Goal: Information Seeking & Learning: Learn about a topic

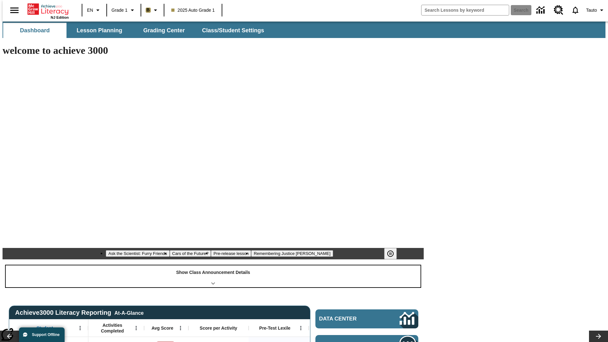
click at [213, 265] on div "Show Class Announcement Details" at bounding box center [213, 276] width 415 height 22
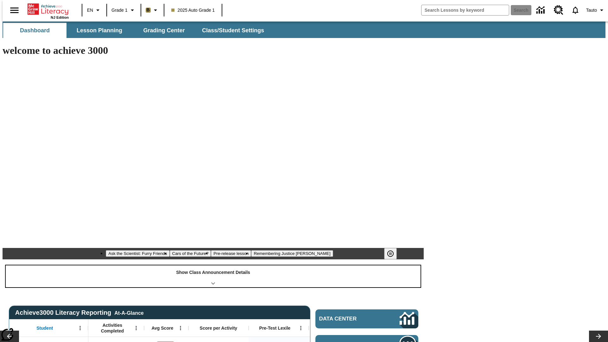
click at [213, 265] on div "Show Class Announcement Details" at bounding box center [213, 276] width 415 height 22
